Goal: Task Accomplishment & Management: Use online tool/utility

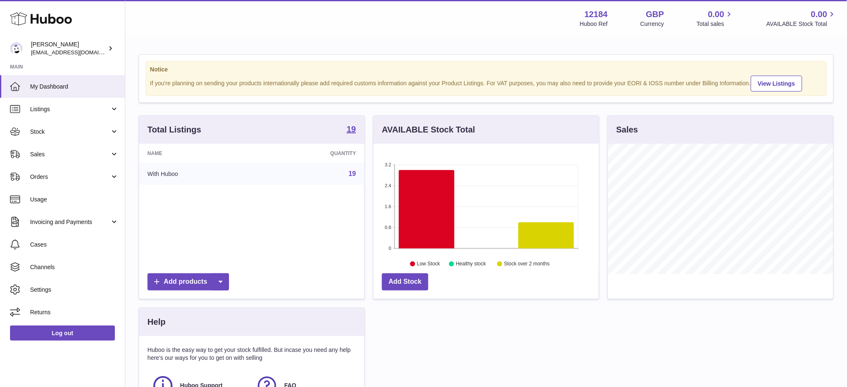
scroll to position [130, 225]
click at [48, 111] on span "Listings" at bounding box center [70, 109] width 80 height 8
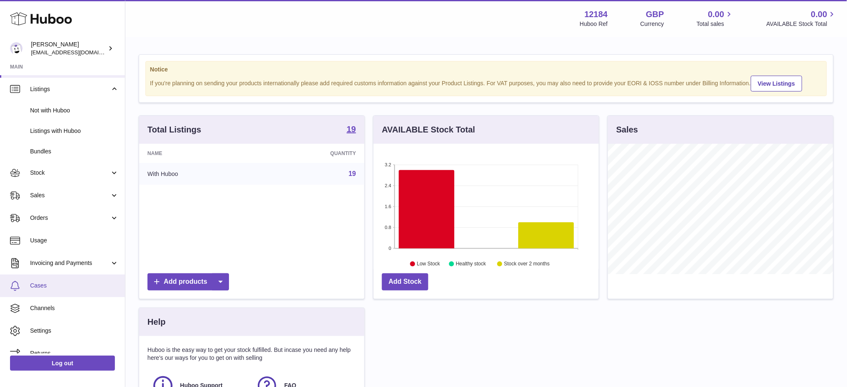
scroll to position [31, 0]
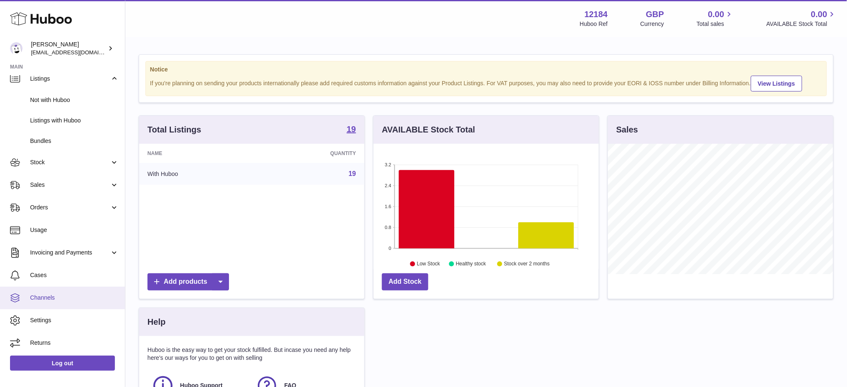
click at [52, 299] on span "Channels" at bounding box center [74, 298] width 89 height 8
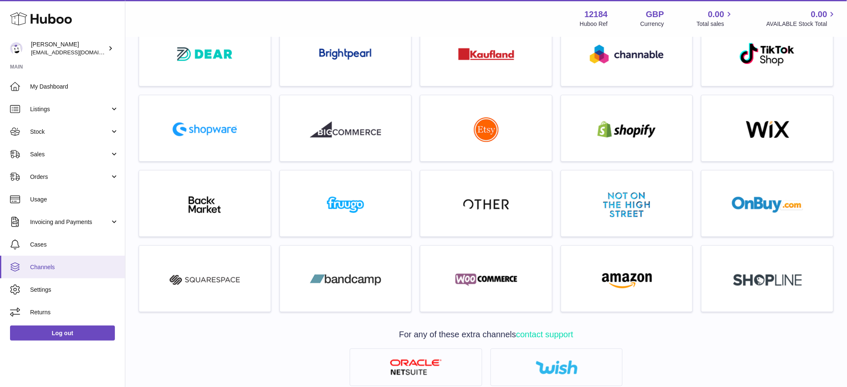
scroll to position [10, 0]
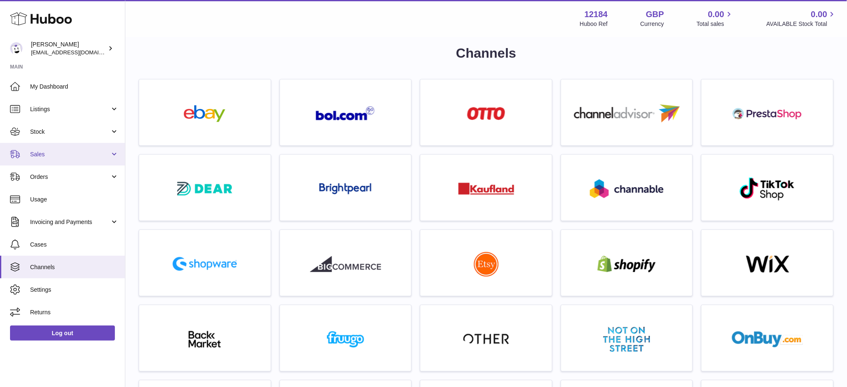
click at [49, 153] on span "Sales" at bounding box center [70, 155] width 80 height 8
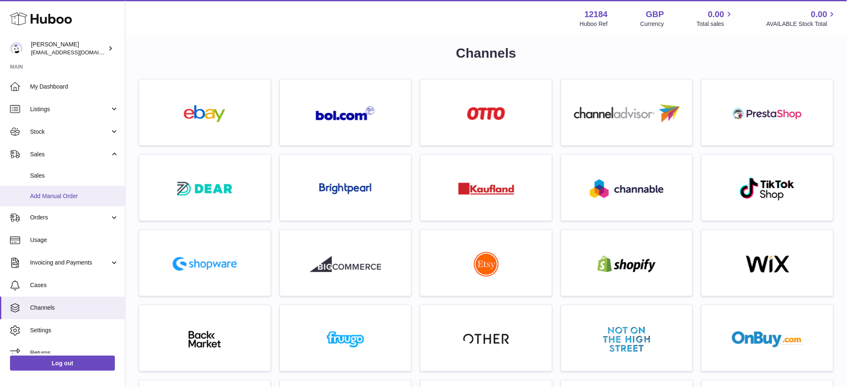
click at [61, 197] on span "Add Manual Order" at bounding box center [74, 196] width 89 height 8
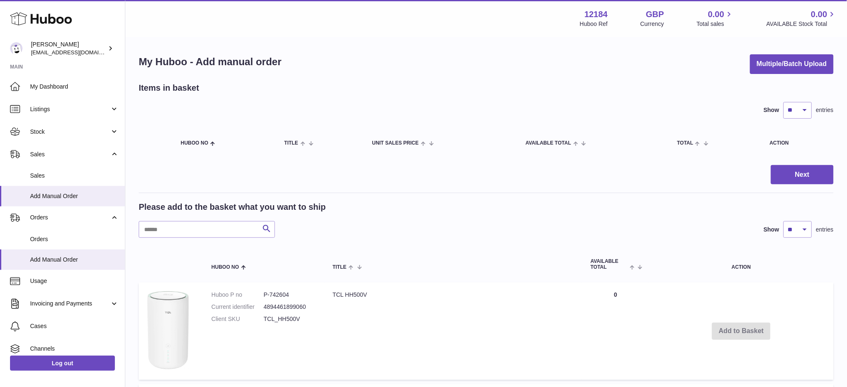
click at [753, 58] on button "Multiple/Batch Upload" at bounding box center [792, 64] width 84 height 20
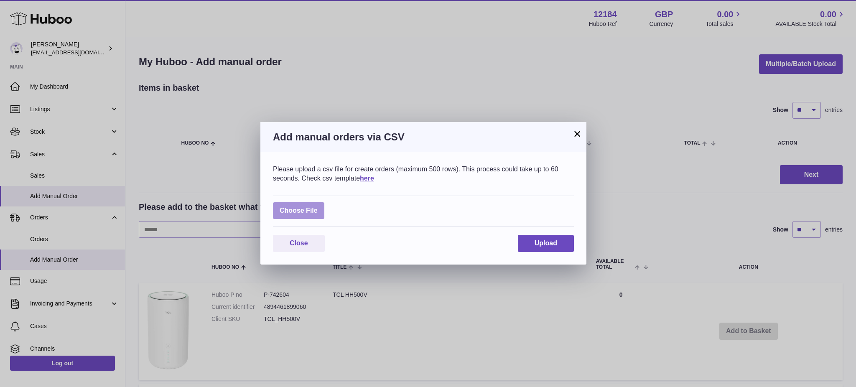
click at [321, 215] on label at bounding box center [298, 210] width 51 height 17
click at [318, 207] on input "file" at bounding box center [318, 207] width 0 height 0
type input "**********"
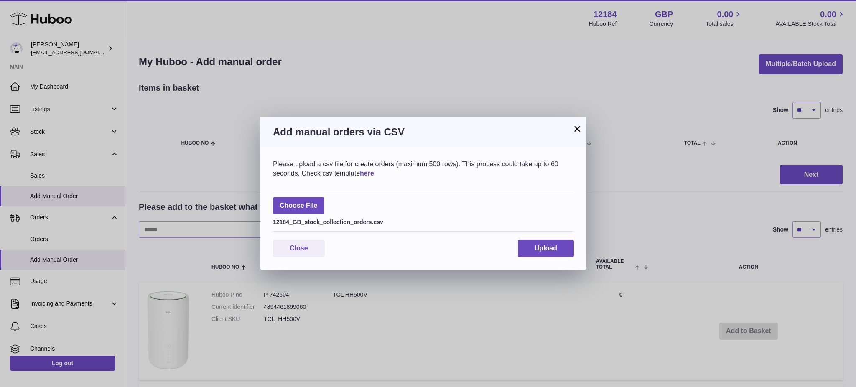
click at [545, 258] on div "Please upload a csv file for create orders (maximum 500 rows). This process cou…" at bounding box center [423, 208] width 326 height 122
click at [538, 246] on span "Upload" at bounding box center [546, 248] width 23 height 7
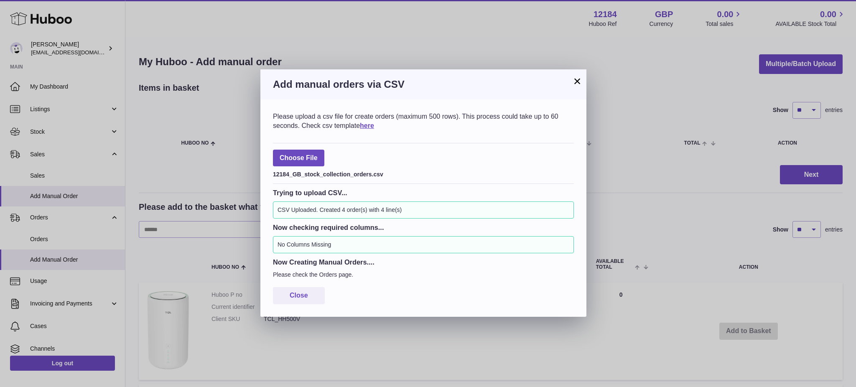
click at [574, 79] on button "×" at bounding box center [577, 81] width 10 height 10
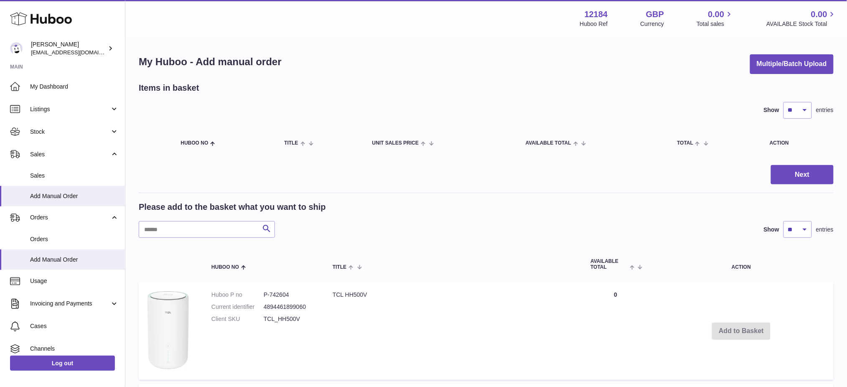
click at [283, 111] on div "Show ** ** ** *** entries" at bounding box center [486, 110] width 695 height 17
